Goal: Information Seeking & Learning: Learn about a topic

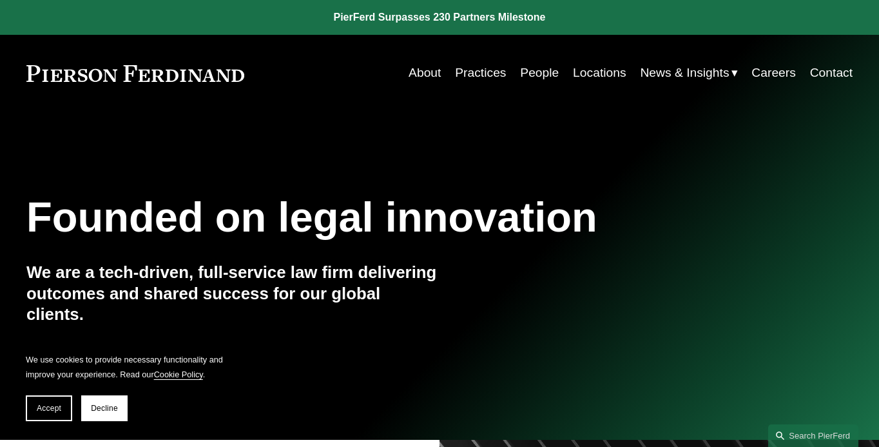
click at [34, 412] on button "Accept" at bounding box center [49, 408] width 46 height 26
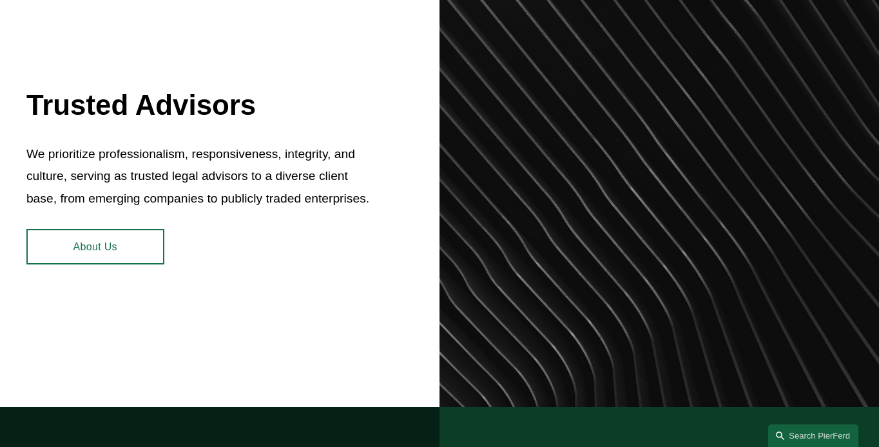
scroll to position [498, 0]
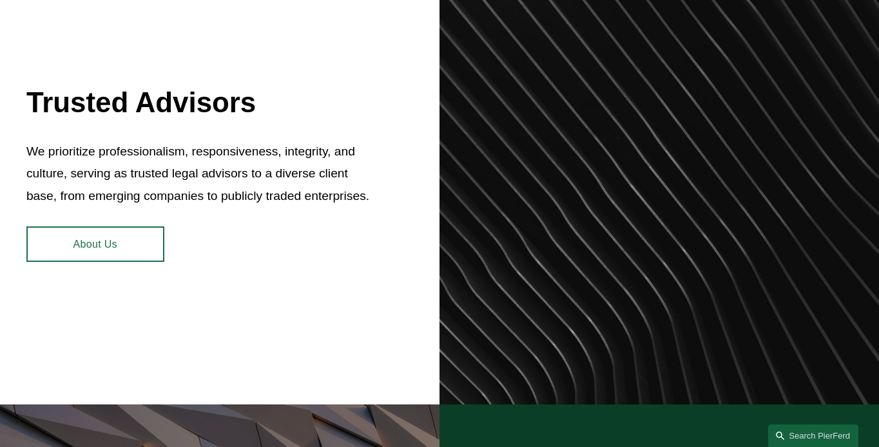
click at [139, 262] on link "About Us" at bounding box center [95, 243] width 138 height 35
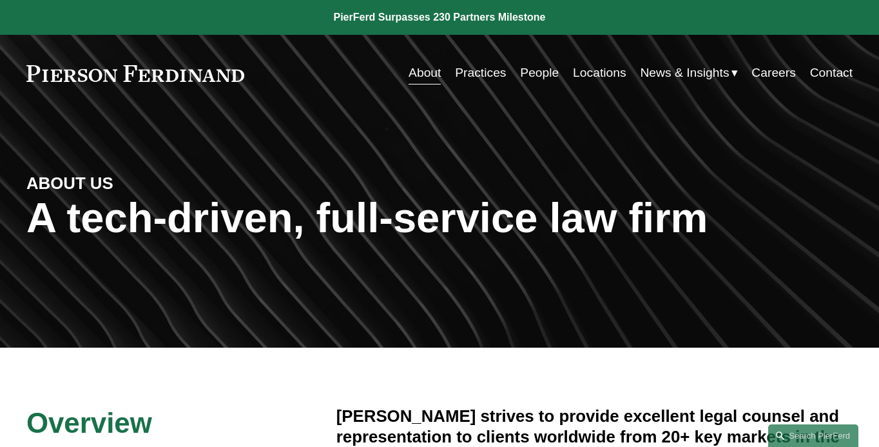
click at [426, 65] on link "About" at bounding box center [425, 73] width 32 height 25
click at [595, 73] on link "Locations" at bounding box center [599, 73] width 53 height 25
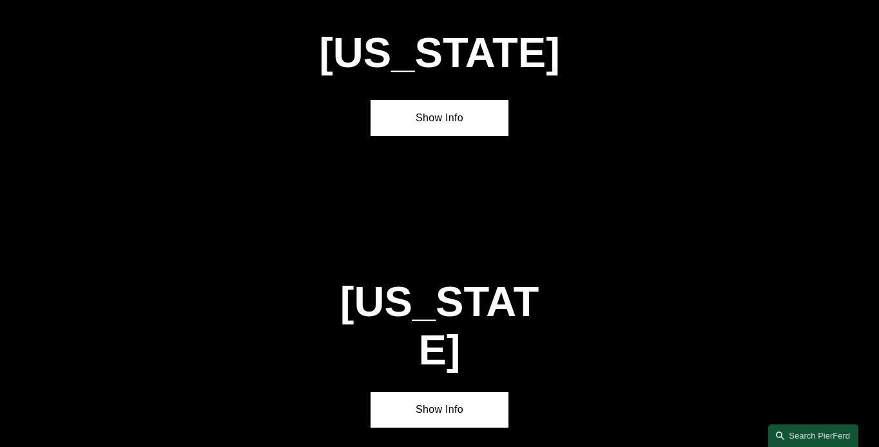
scroll to position [1574, 0]
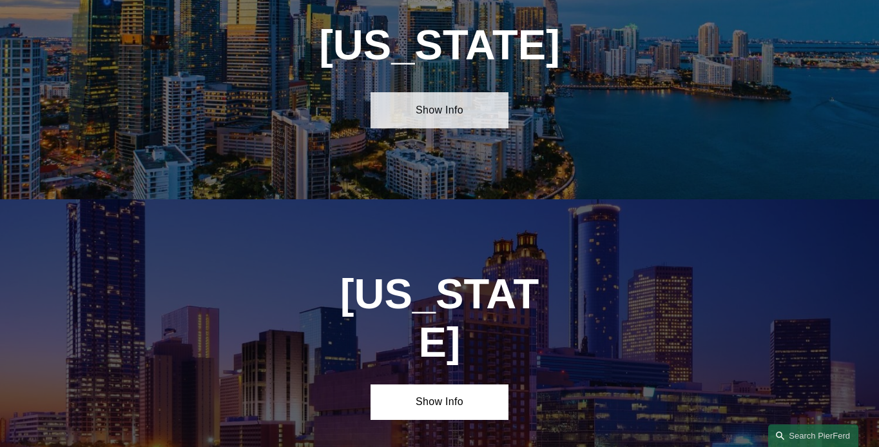
click at [418, 116] on link "Show Info" at bounding box center [440, 109] width 138 height 35
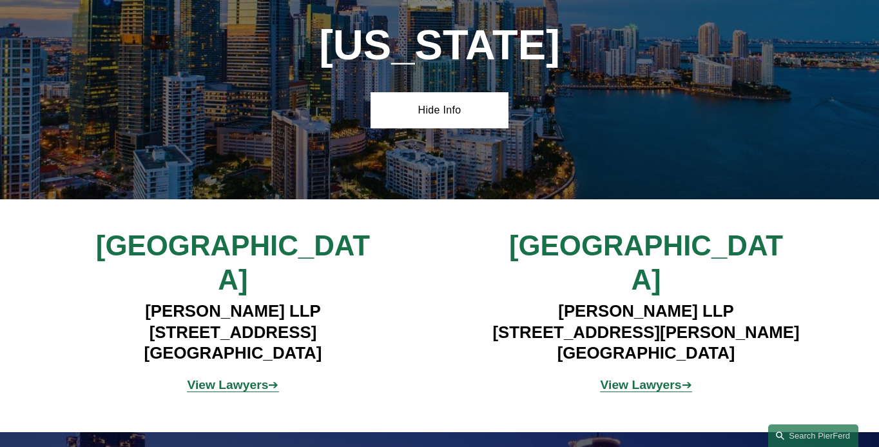
scroll to position [0, 0]
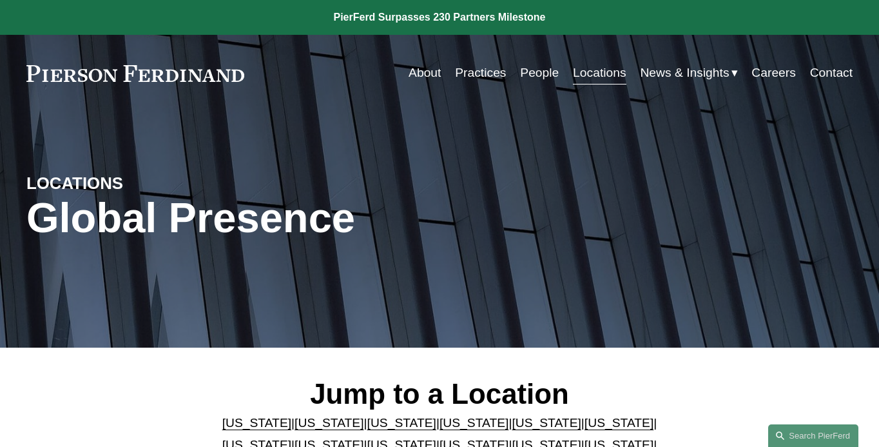
click at [838, 69] on link "Contact" at bounding box center [831, 73] width 43 height 25
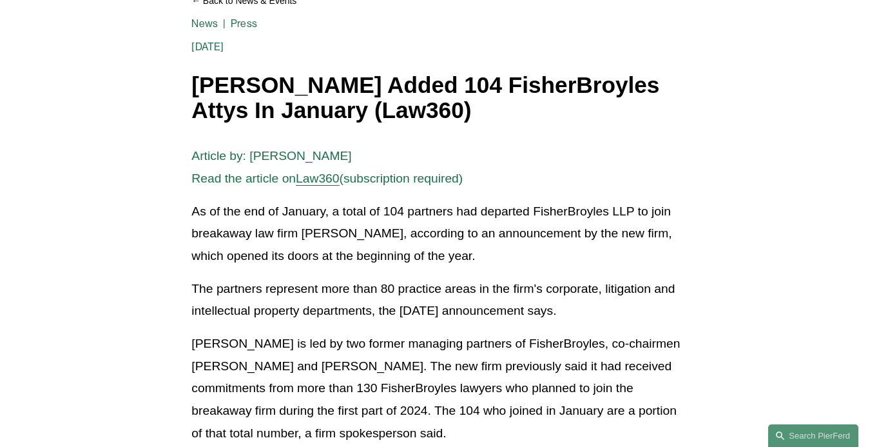
scroll to position [183, 0]
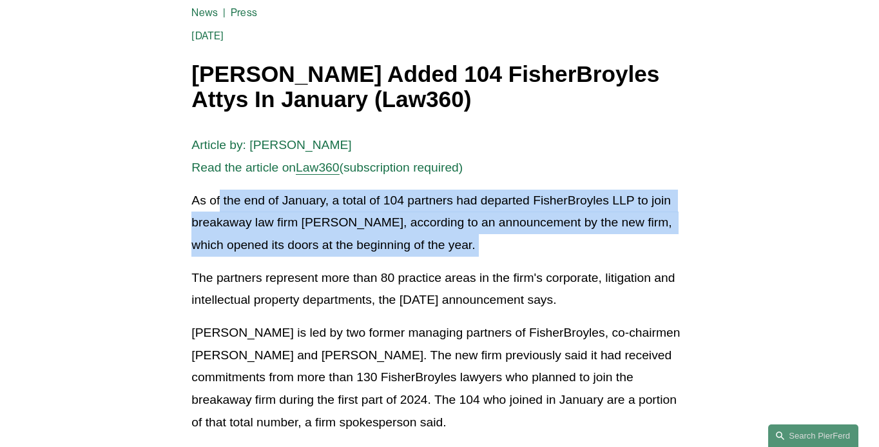
drag, startPoint x: 218, startPoint y: 204, endPoint x: 589, endPoint y: 260, distance: 374.9
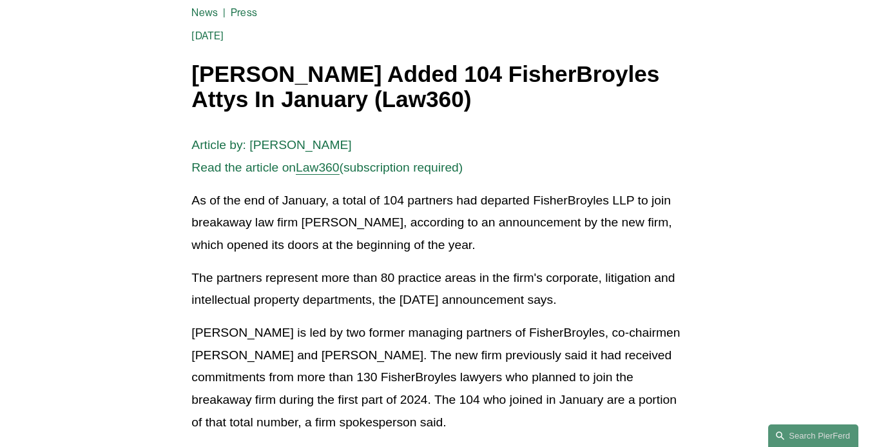
drag, startPoint x: 566, startPoint y: 251, endPoint x: 425, endPoint y: 232, distance: 142.4
click at [425, 232] on p "As of the end of January, a total of 104 partners had departed FisherBroyles LL…" at bounding box center [439, 222] width 496 height 67
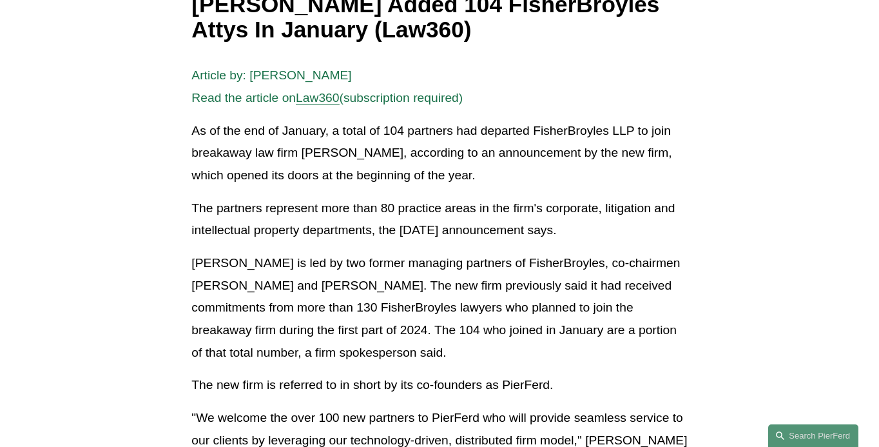
scroll to position [275, 0]
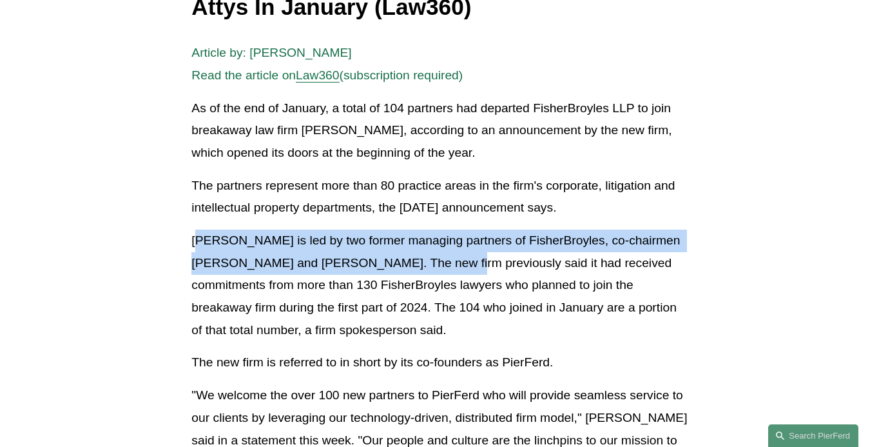
drag, startPoint x: 196, startPoint y: 244, endPoint x: 416, endPoint y: 267, distance: 221.0
click at [416, 267] on p "Pierson Ferdinand is led by two former managing partners of FisherBroyles, co-c…" at bounding box center [439, 284] width 496 height 111
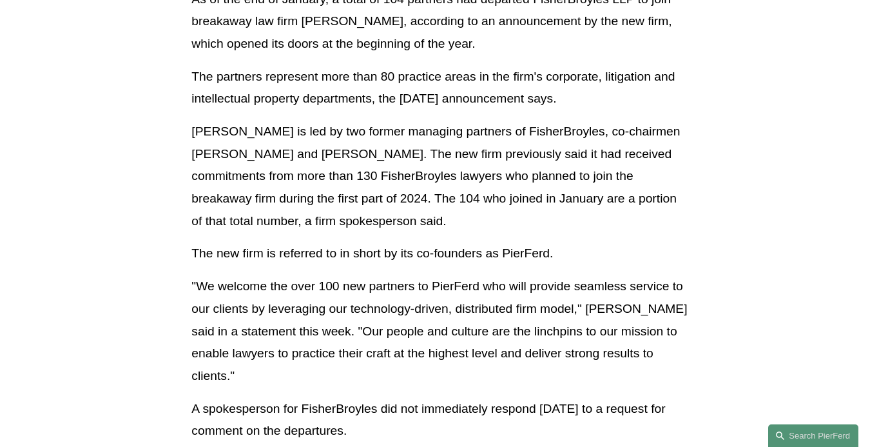
scroll to position [391, 0]
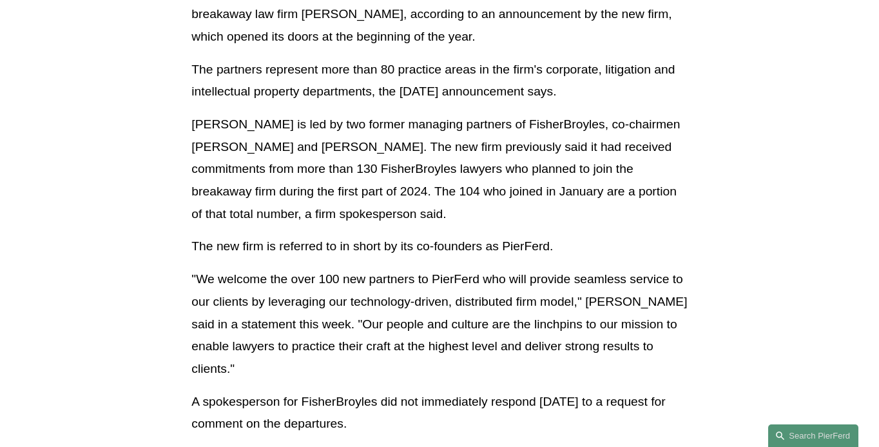
drag, startPoint x: 508, startPoint y: 215, endPoint x: 463, endPoint y: 256, distance: 61.1
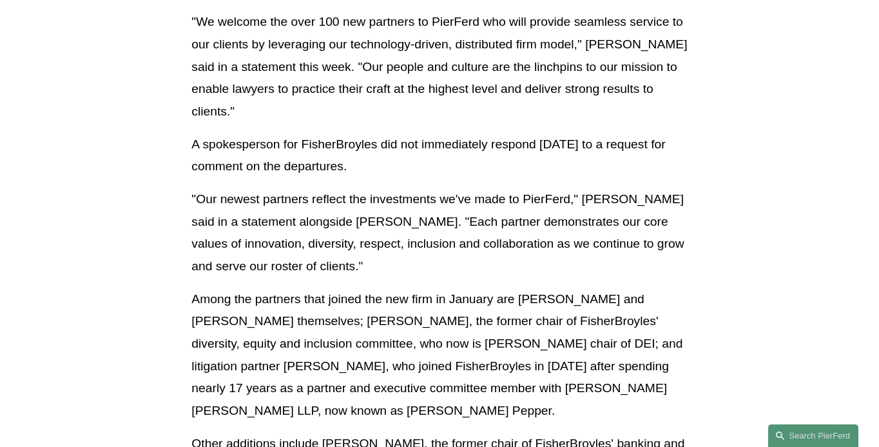
scroll to position [653, 0]
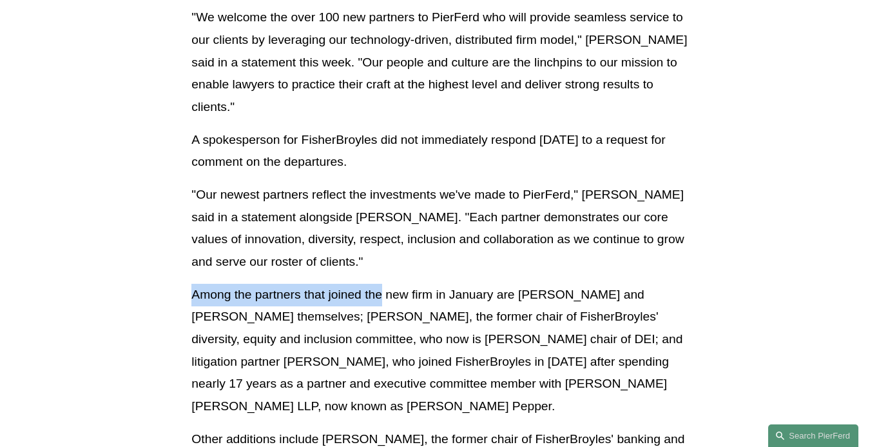
drag, startPoint x: 463, startPoint y: 256, endPoint x: 382, endPoint y: 259, distance: 80.6
click at [383, 260] on div "Article by: Aebra Coe Read the article on Law360 (subscription required) As of …" at bounding box center [439, 240] width 496 height 1152
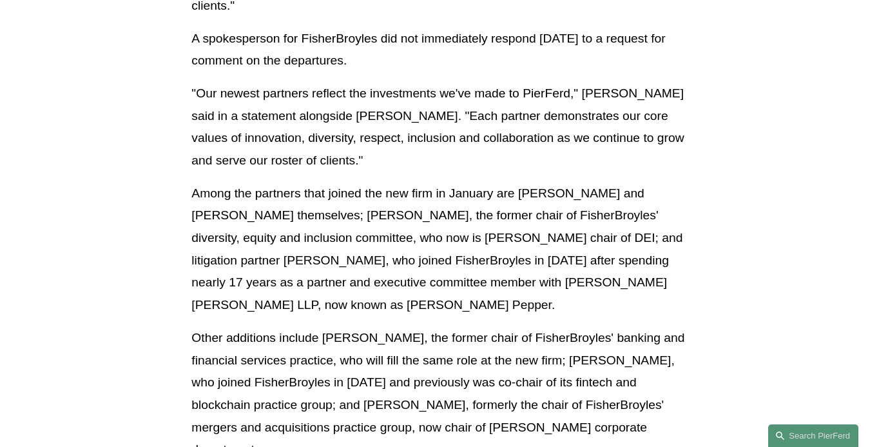
scroll to position [769, 0]
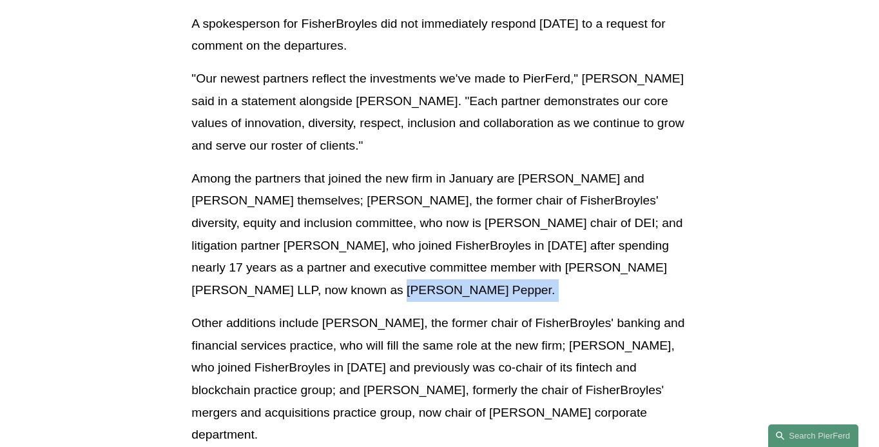
drag, startPoint x: 382, startPoint y: 259, endPoint x: 311, endPoint y: 281, distance: 74.2
click at [311, 281] on div "Article by: Aebra Coe Read the article on Law360 (subscription required) As of …" at bounding box center [439, 124] width 496 height 1152
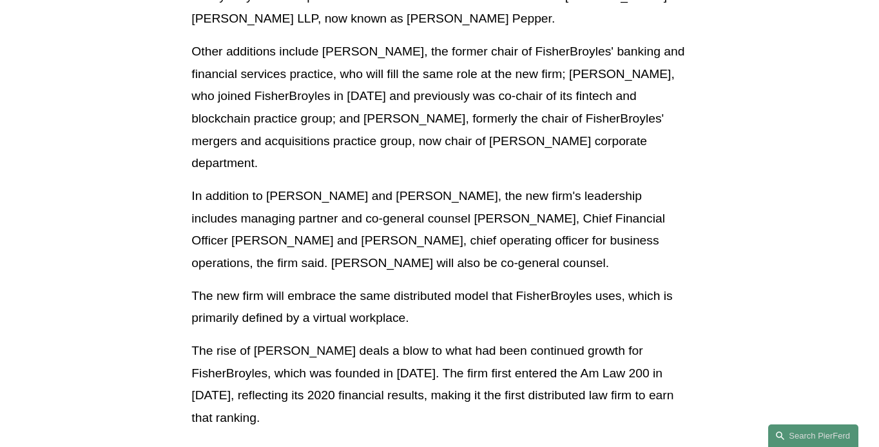
scroll to position [1050, 0]
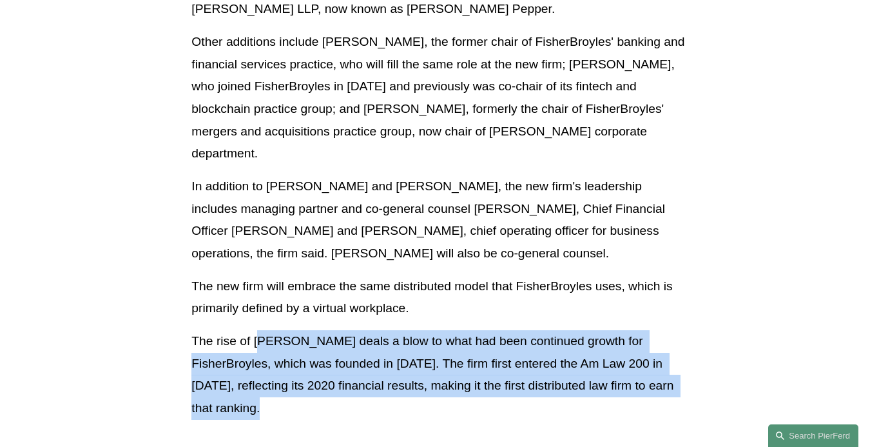
drag, startPoint x: 271, startPoint y: 381, endPoint x: 260, endPoint y: 326, distance: 55.9
click at [260, 330] on p "The rise of Pierson Ferdinand deals a blow to what had been continued growth fo…" at bounding box center [439, 375] width 496 height 90
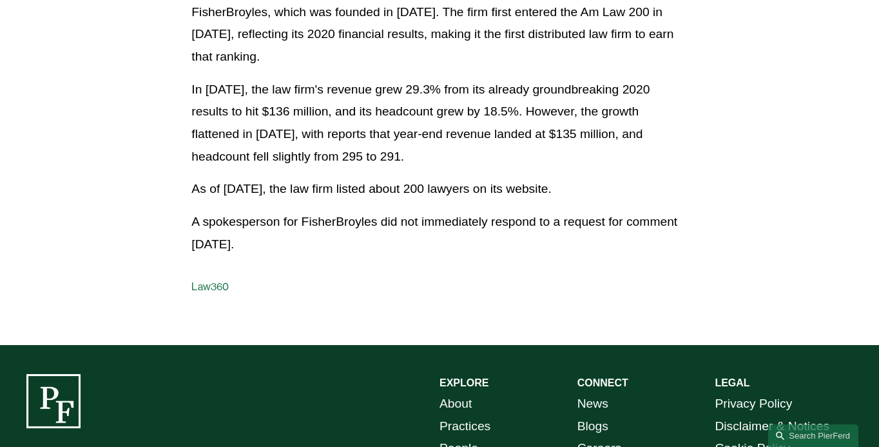
scroll to position [1096, 0]
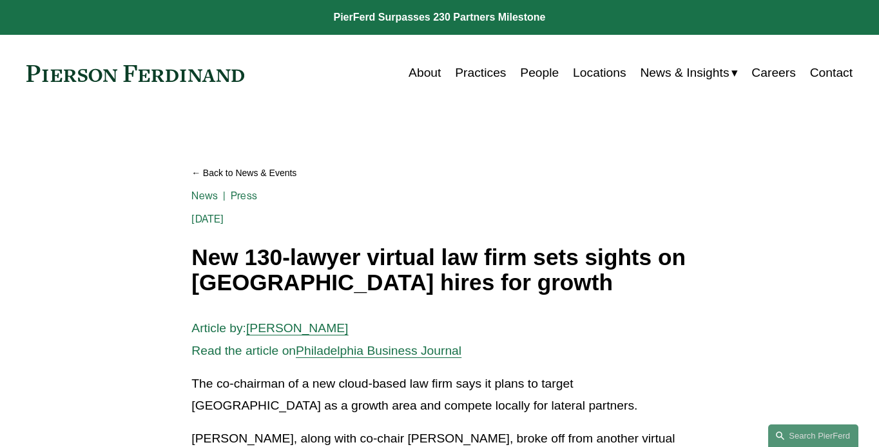
click at [212, 173] on link "Back to News & Events" at bounding box center [439, 173] width 496 height 23
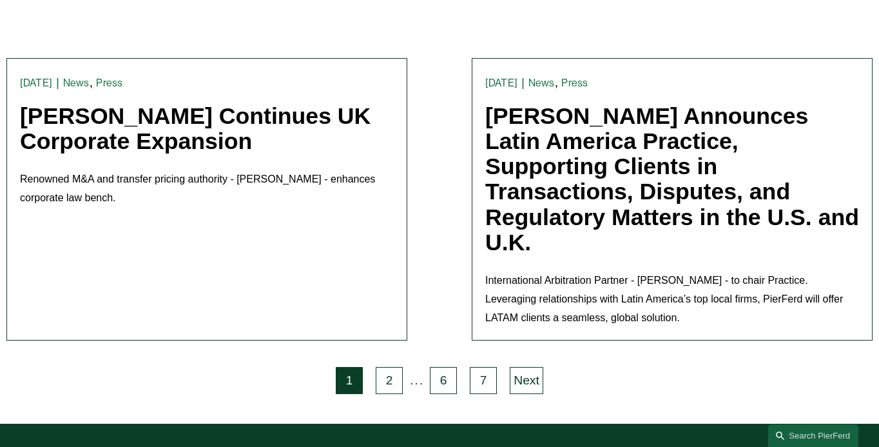
scroll to position [2783, 0]
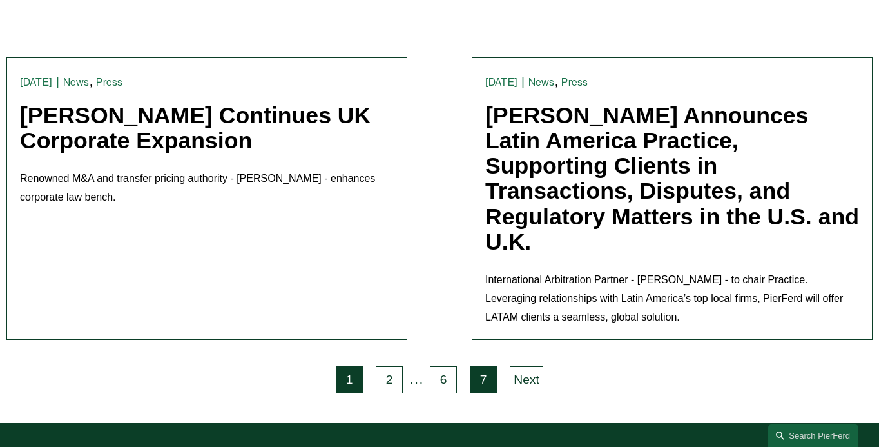
click at [488, 366] on link "7" at bounding box center [483, 379] width 27 height 27
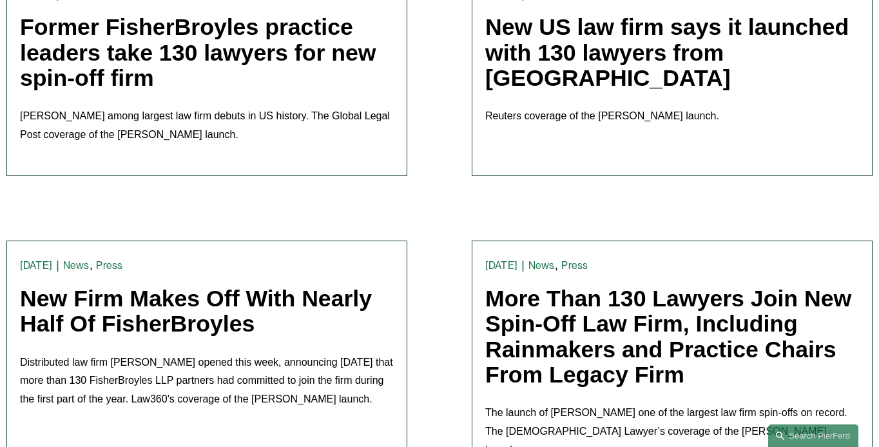
scroll to position [982, 0]
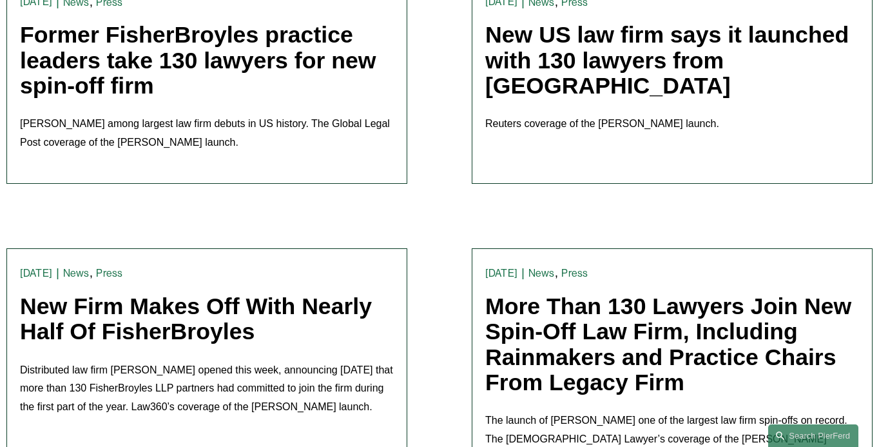
click at [562, 51] on link "New US law firm says it launched with 130 lawyers from [GEOGRAPHIC_DATA]" at bounding box center [666, 60] width 363 height 76
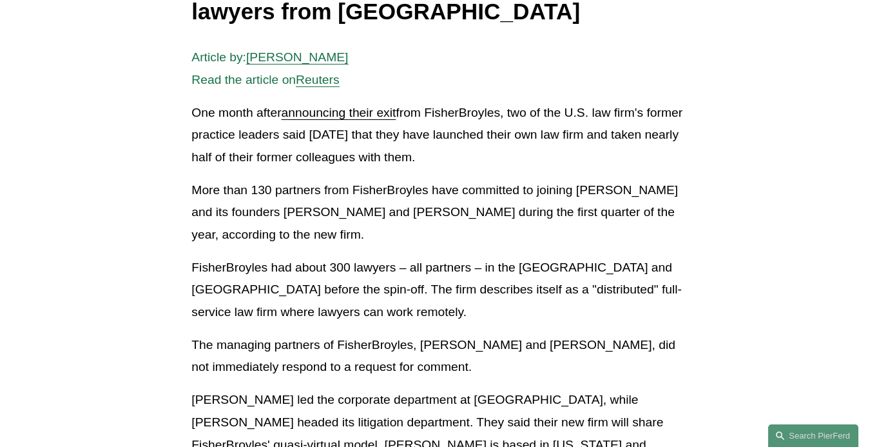
scroll to position [272, 0]
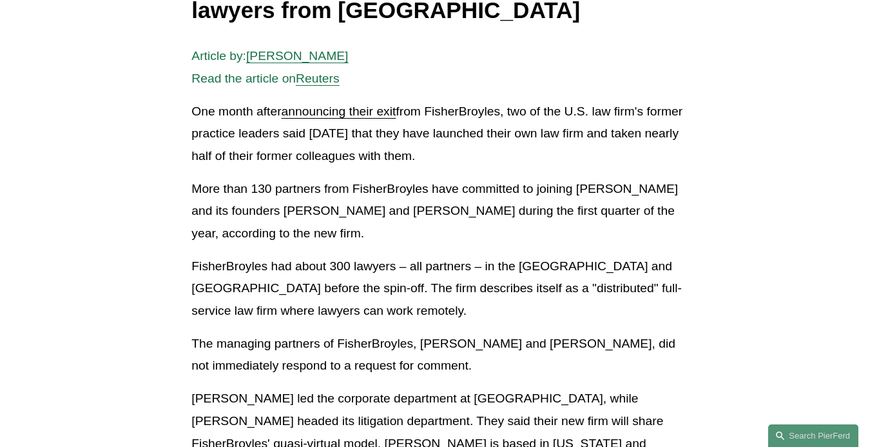
click at [329, 113] on link "announcing their exit" at bounding box center [339, 111] width 115 height 14
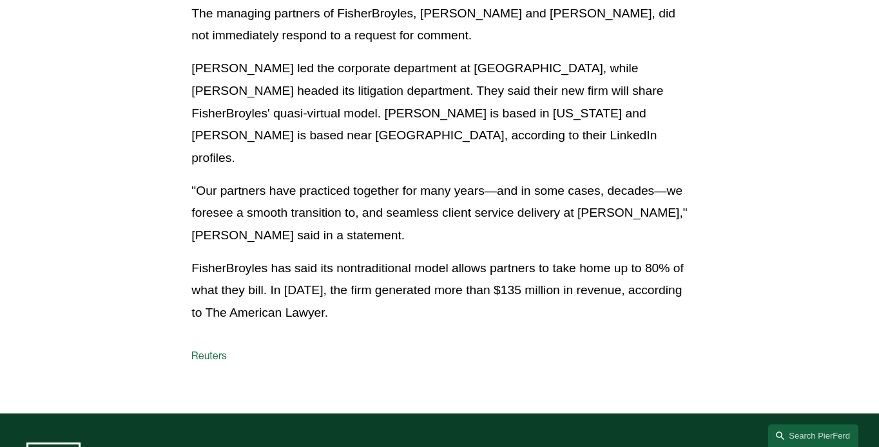
scroll to position [604, 0]
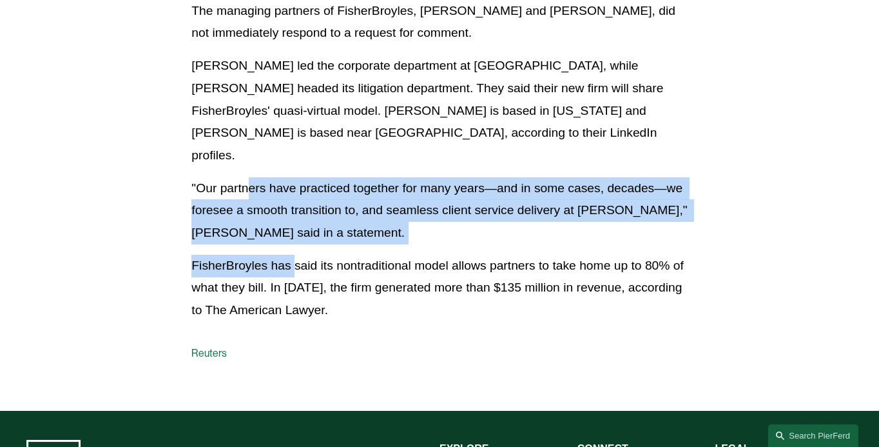
drag, startPoint x: 252, startPoint y: 163, endPoint x: 293, endPoint y: 249, distance: 95.1
click at [293, 249] on div "Article by: [PERSON_NAME] Read the article on Reuters One month after announcin…" at bounding box center [439, 17] width 496 height 609
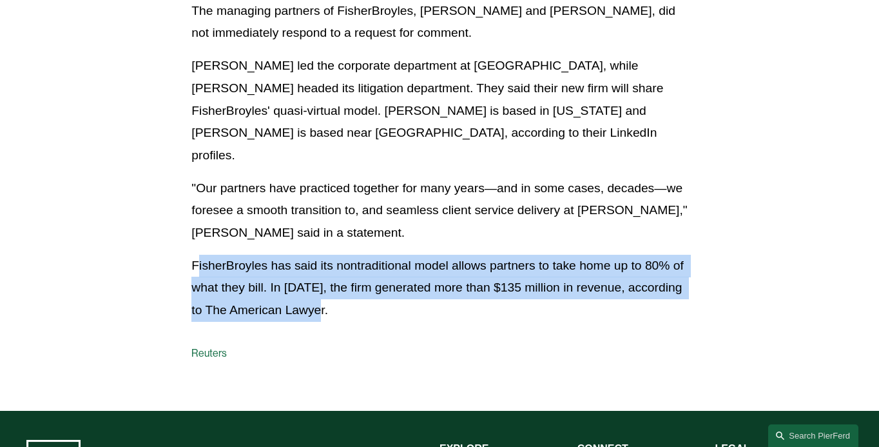
drag, startPoint x: 399, startPoint y: 293, endPoint x: 198, endPoint y: 239, distance: 207.6
click at [198, 255] on p "FisherBroyles has said its nontraditional model allows partners to take home up…" at bounding box center [439, 288] width 496 height 67
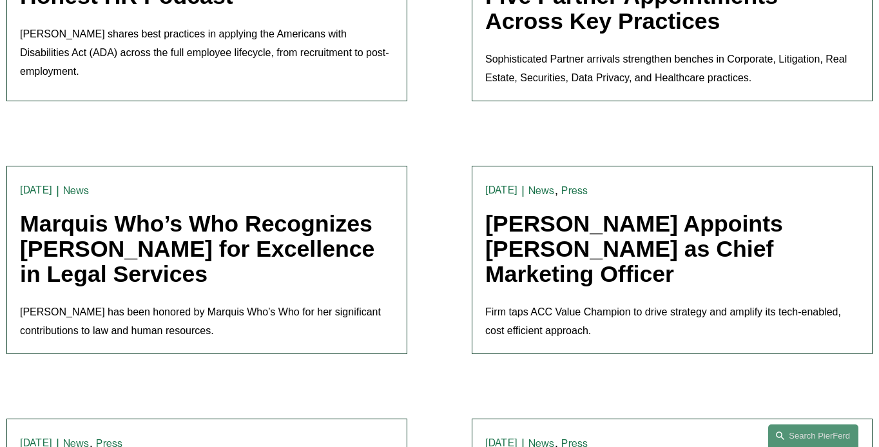
scroll to position [1391, 0]
